Goal: Communication & Community: Connect with others

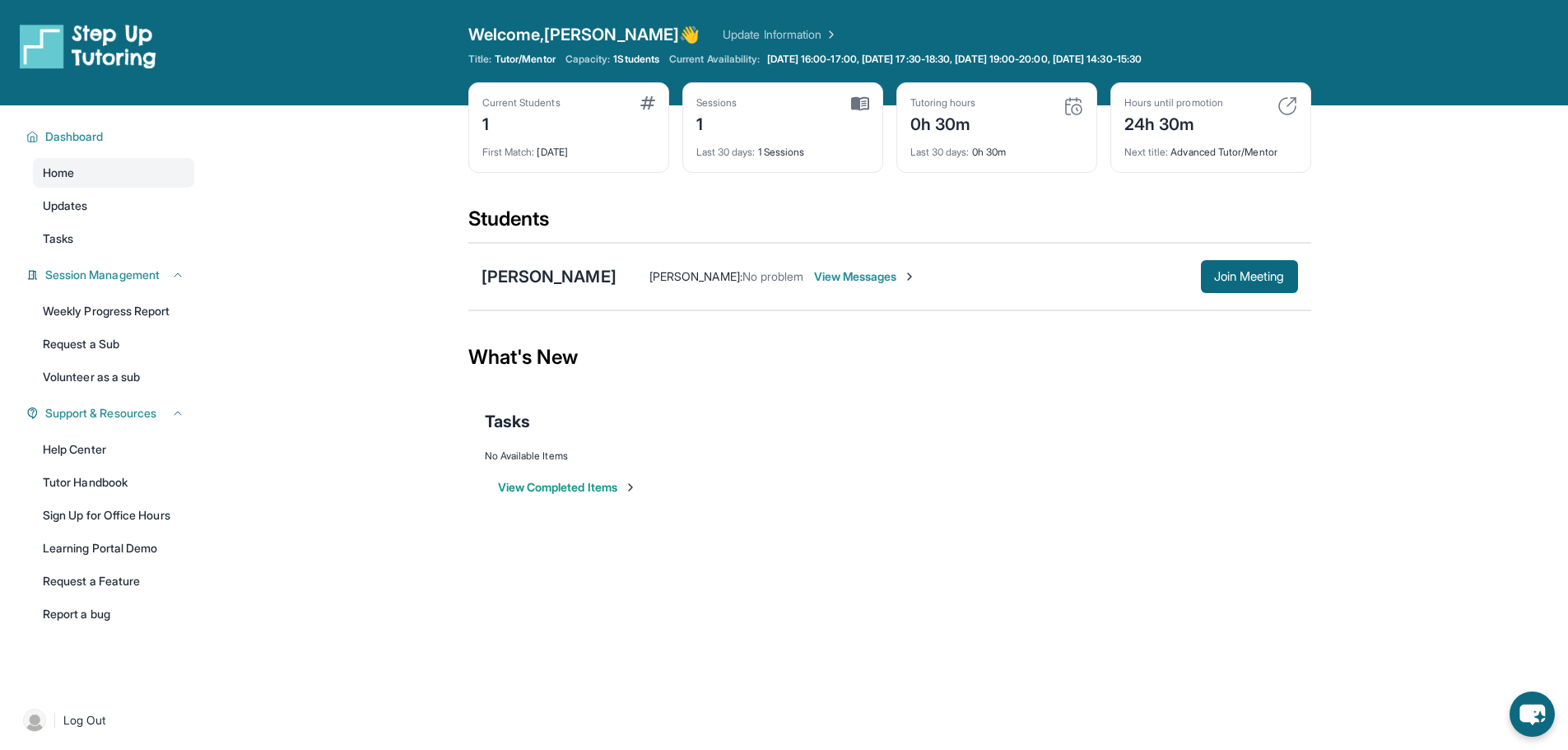
click at [1230, 411] on div "Tasks" at bounding box center [889, 421] width 810 height 23
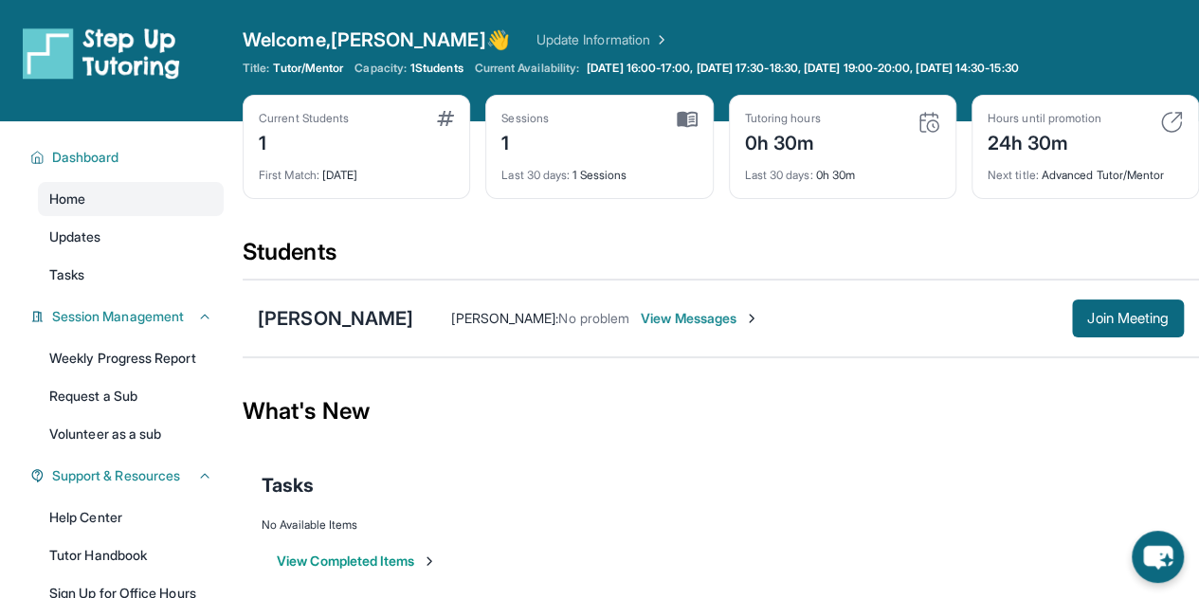
click at [1116, 287] on div "[PERSON_NAME] [PERSON_NAME] : No problem View Messages Join Meeting" at bounding box center [721, 319] width 957 height 78
click at [1124, 304] on button "Join Meeting" at bounding box center [1128, 319] width 112 height 38
click at [1133, 336] on button "Join Meeting" at bounding box center [1128, 319] width 112 height 38
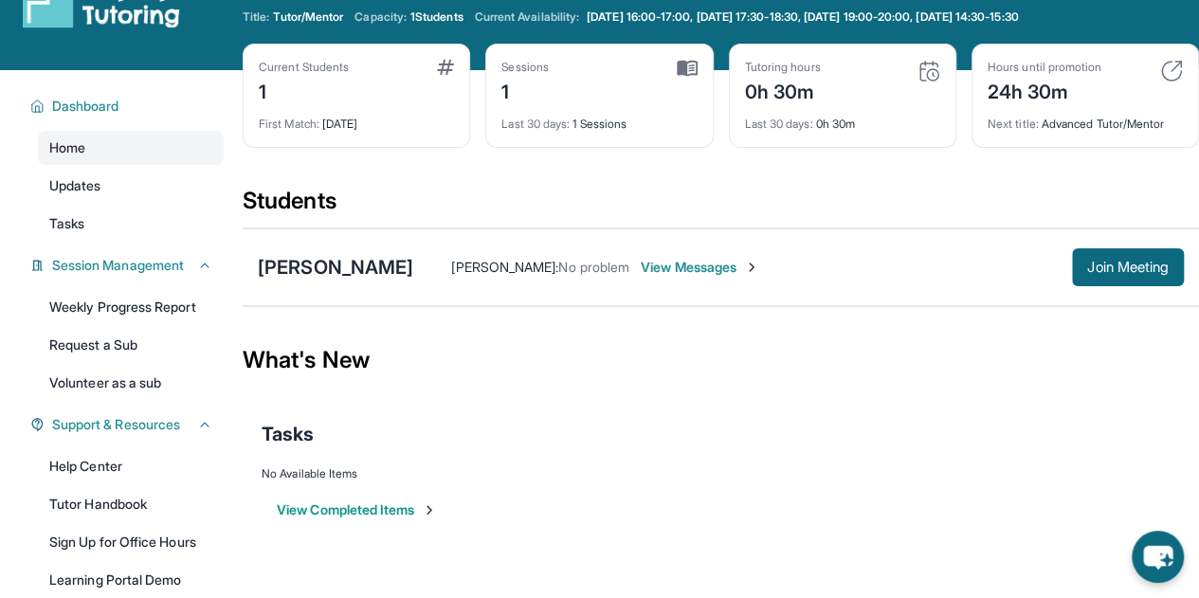
scroll to position [95, 0]
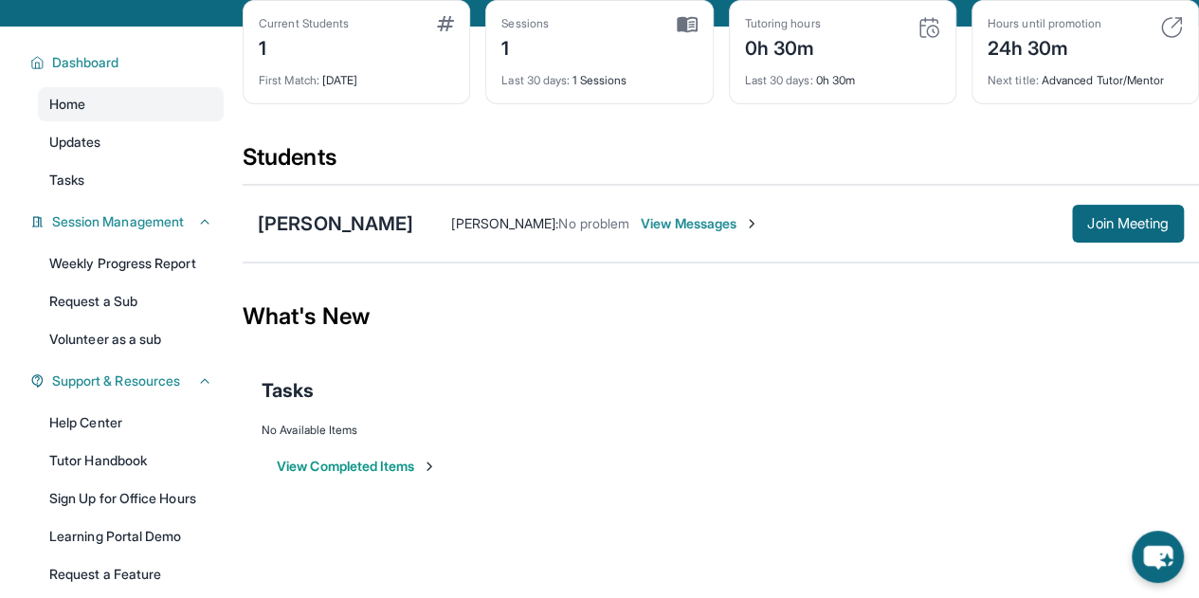
click at [744, 227] on img at bounding box center [751, 223] width 15 height 15
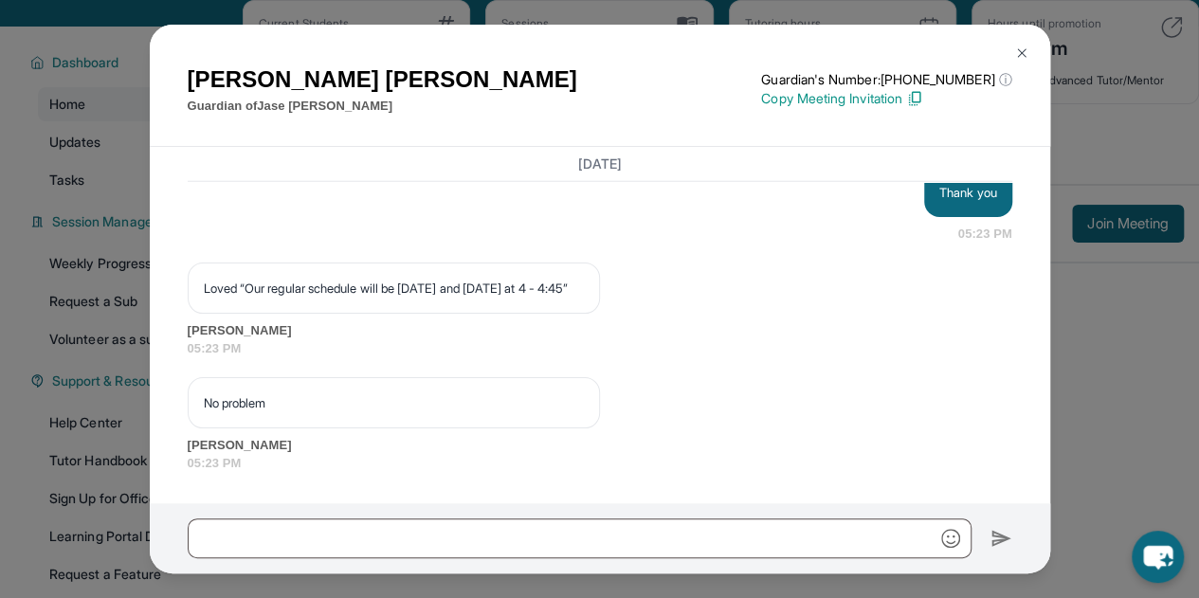
scroll to position [6265, 0]
click at [1036, 54] on button at bounding box center [1022, 53] width 38 height 38
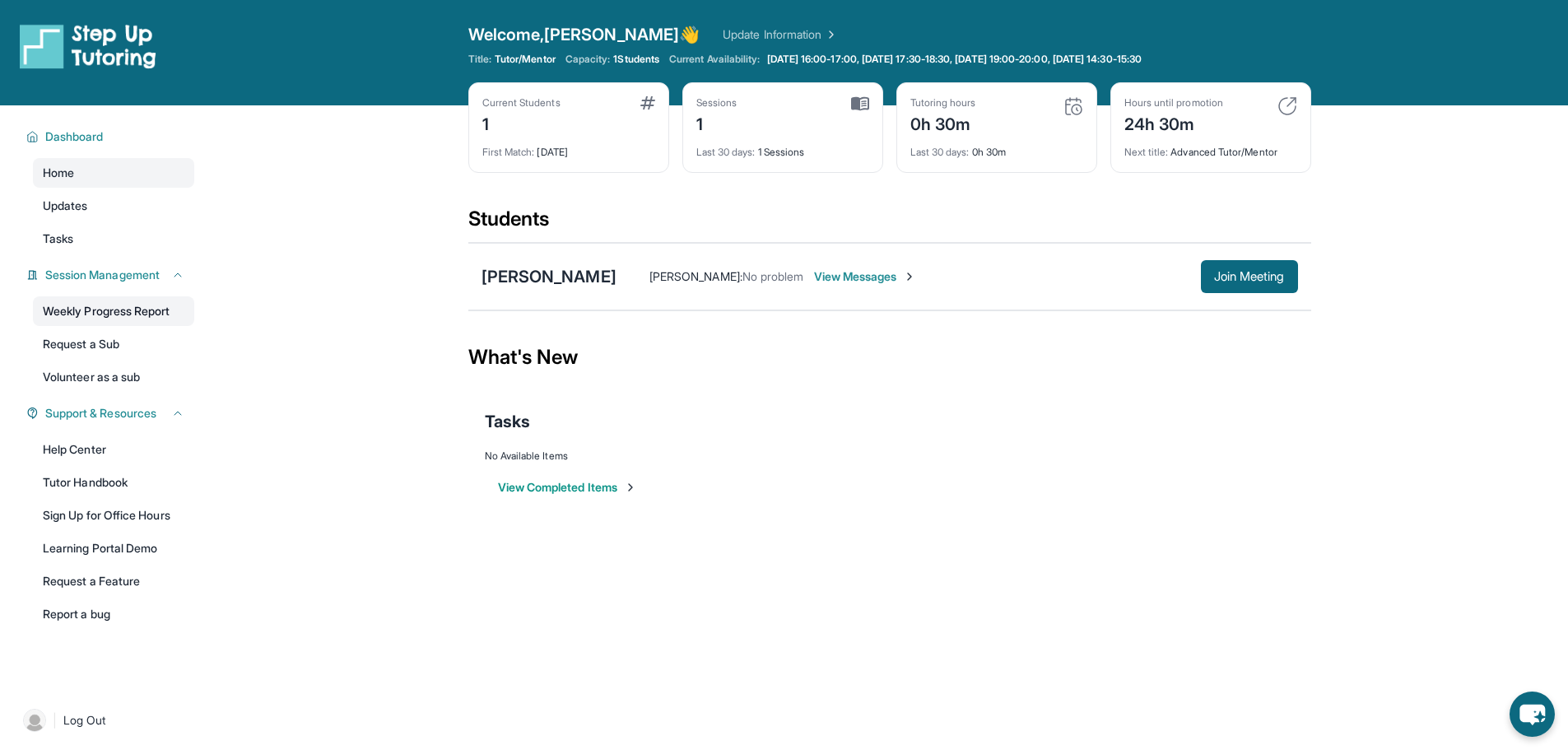
click at [83, 316] on link "Weekly Progress Report" at bounding box center [114, 311] width 161 height 30
